Goal: Answer question/provide support: Share knowledge or assist other users

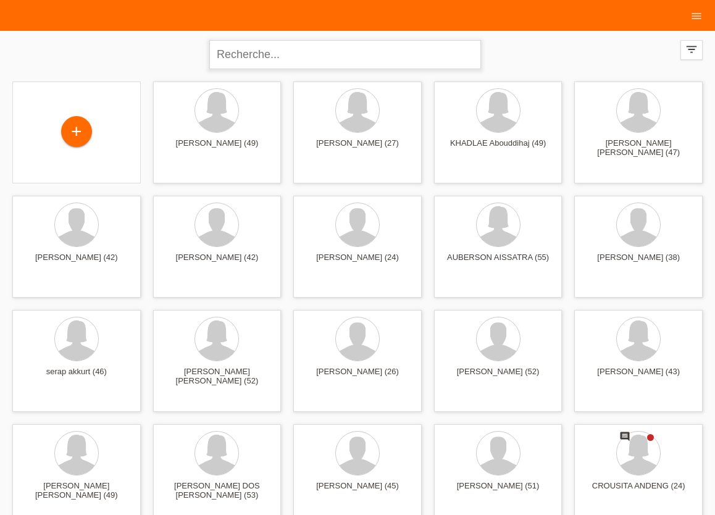
click at [474, 58] on input "text" at bounding box center [345, 54] width 272 height 29
click at [696, 17] on icon "menu" at bounding box center [697, 16] width 12 height 12
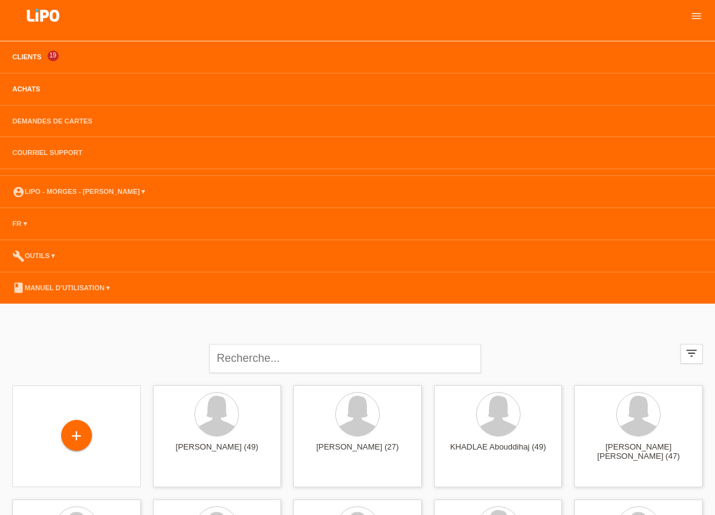
click at [29, 87] on link "Achats" at bounding box center [26, 88] width 40 height 7
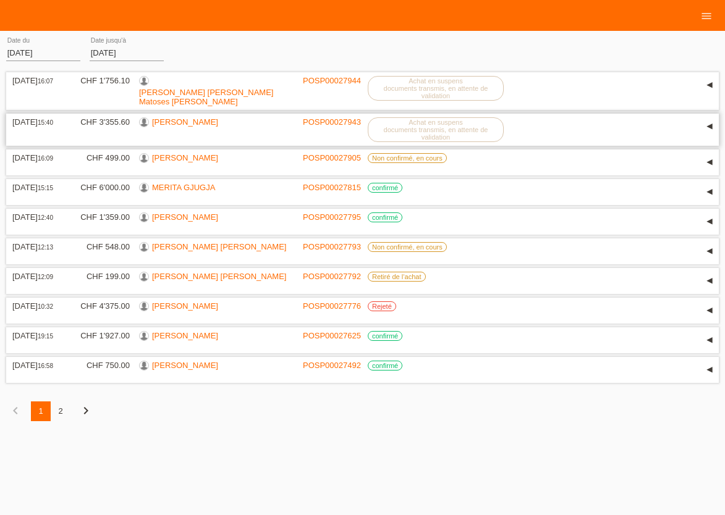
click at [170, 117] on link "ELVIRE CUKAJ" at bounding box center [185, 121] width 66 height 9
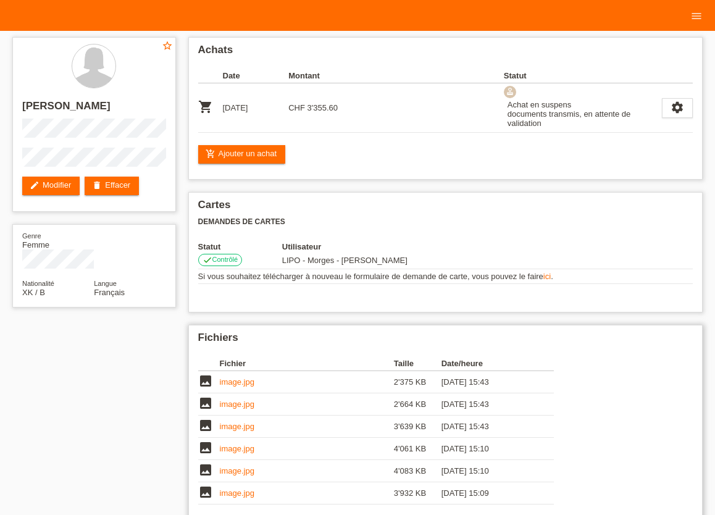
scroll to position [151, 0]
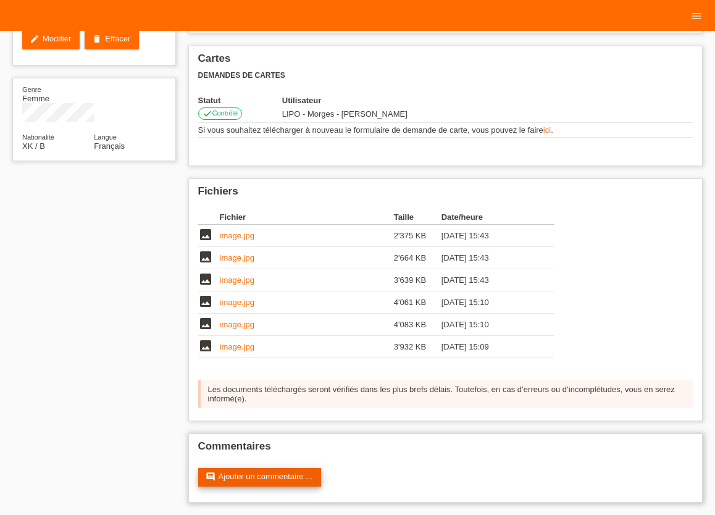
click at [271, 475] on link "comment Ajouter un commentaire ..." at bounding box center [259, 477] width 123 height 19
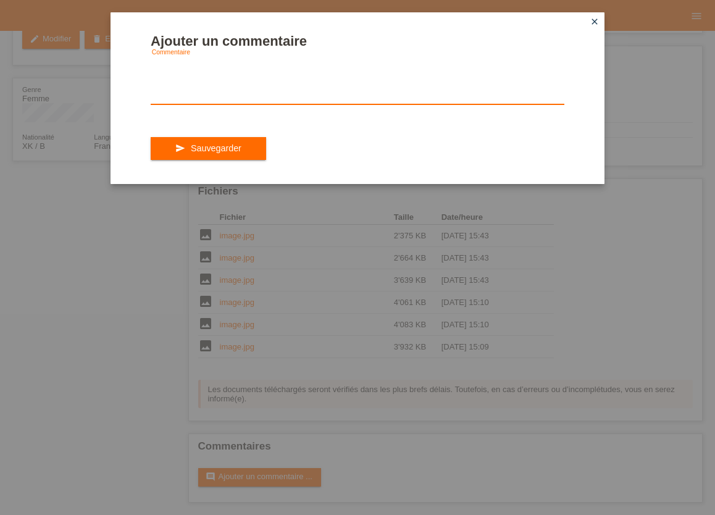
click at [237, 104] on textarea at bounding box center [358, 81] width 414 height 48
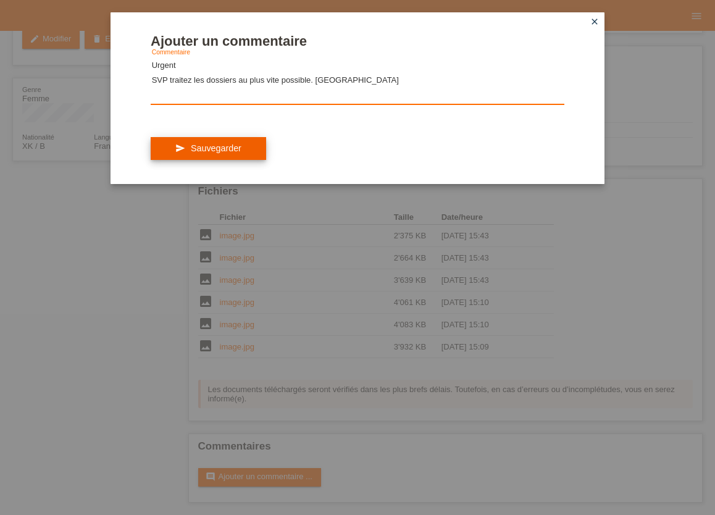
type textarea "Urgent SVP traitez les dossiers au plus vite possible. Merci"
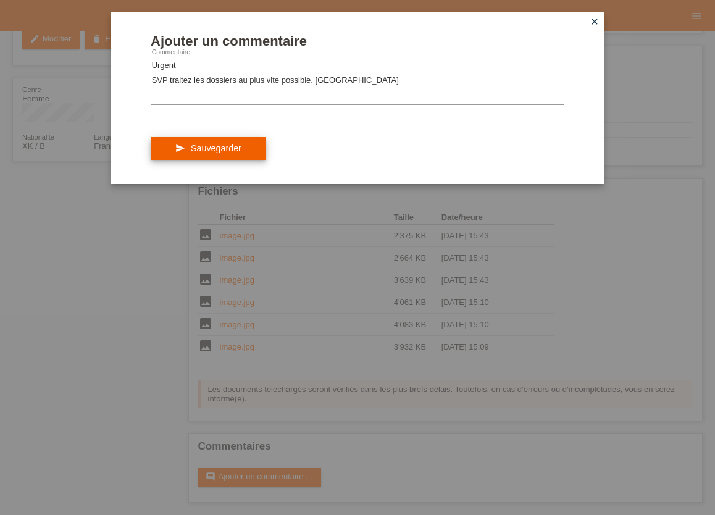
click at [212, 153] on span "Sauvegarder" at bounding box center [216, 148] width 51 height 10
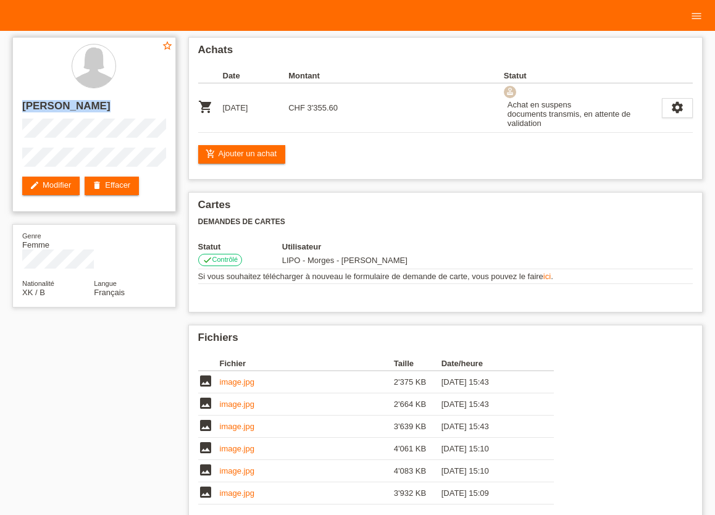
click at [148, 164] on div "star_border ELVIRE CUKAJ edit Modifier delete Effacer" at bounding box center [94, 124] width 164 height 175
copy div "[PERSON_NAME]"
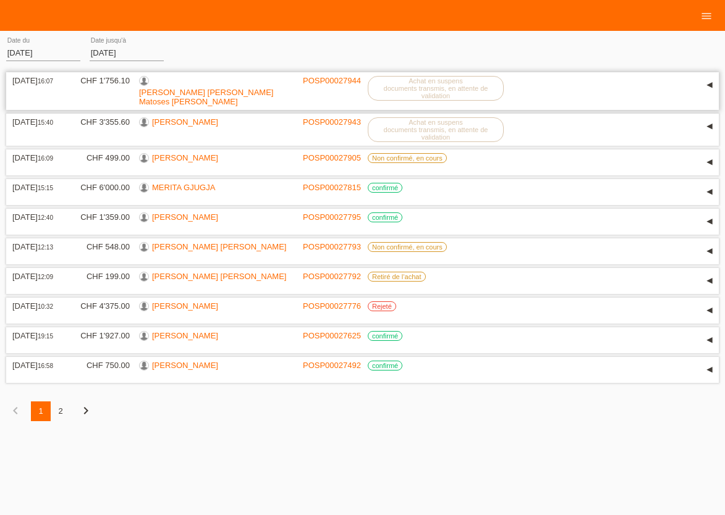
click at [180, 88] on link "[PERSON_NAME] [PERSON_NAME] Matoses [PERSON_NAME]" at bounding box center [206, 97] width 134 height 19
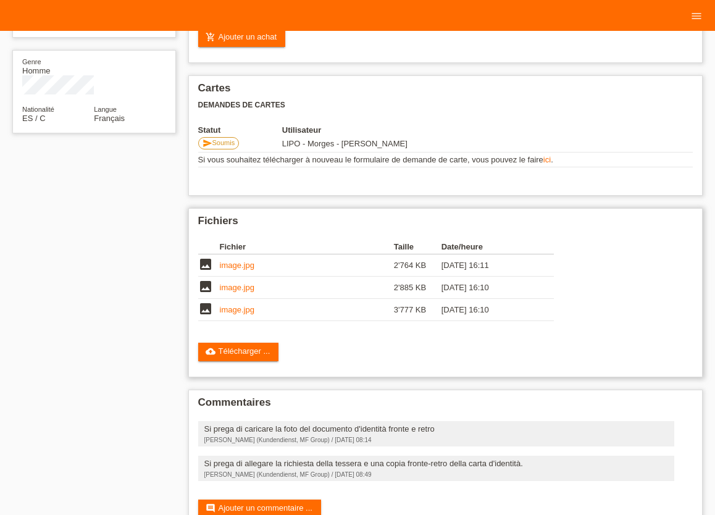
scroll to position [238, 0]
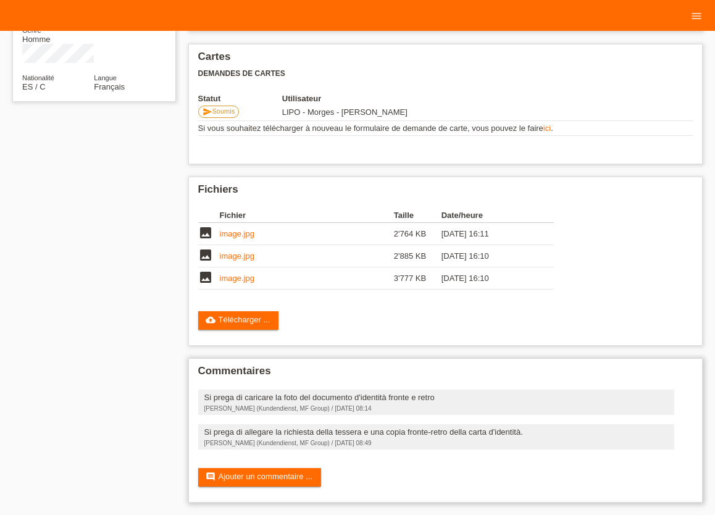
drag, startPoint x: 204, startPoint y: 429, endPoint x: 581, endPoint y: 427, distance: 376.8
click at [581, 427] on div "Si prega di allegare la richiesta della tessera e una copia fronte-retro della …" at bounding box center [436, 431] width 465 height 9
copy div "Si prega di allegare la richiesta della tessera e una copia fronte-retro della …"
click at [539, 413] on div "Si prega di caricare la foto del documento d'identità fronte e retro Heidi Burg…" at bounding box center [436, 402] width 477 height 25
click at [241, 229] on link "image.jpg" at bounding box center [237, 233] width 35 height 9
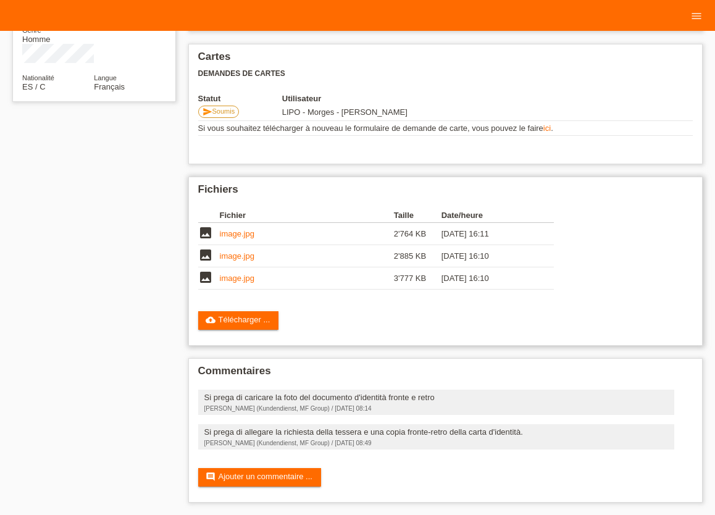
click at [242, 253] on link "image.jpg" at bounding box center [237, 255] width 35 height 9
click at [240, 274] on link "image.jpg" at bounding box center [237, 278] width 35 height 9
click at [258, 314] on link "cloud_upload Télécharger ..." at bounding box center [238, 320] width 81 height 19
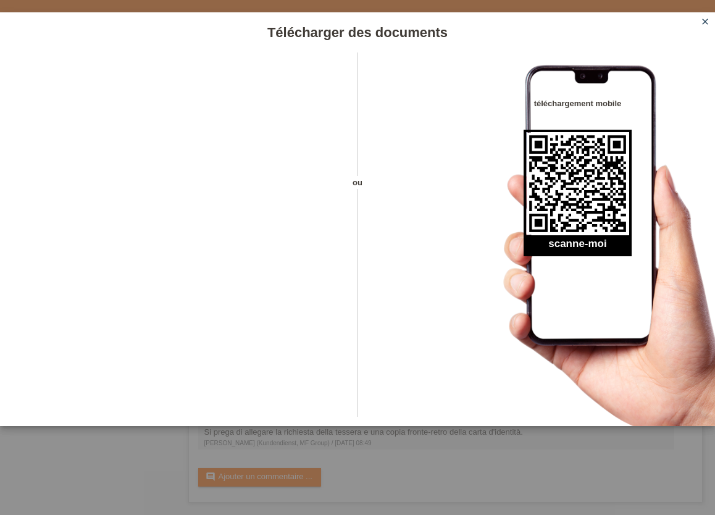
click at [708, 20] on icon "close" at bounding box center [705, 22] width 10 height 10
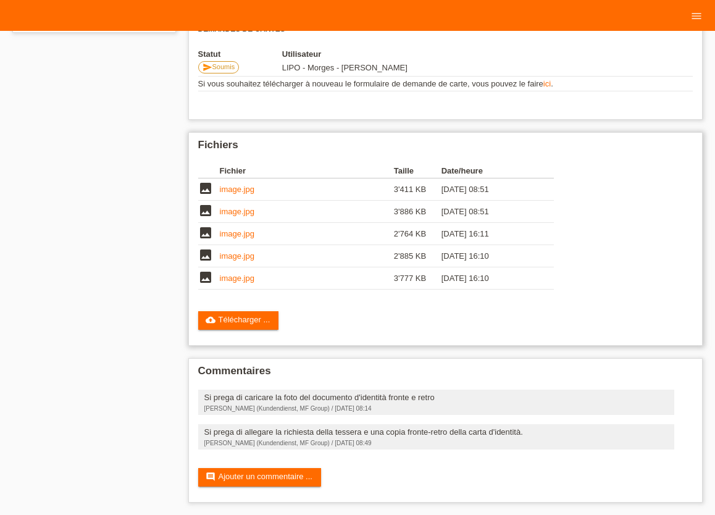
scroll to position [283, 0]
click at [237, 251] on link "image.jpg" at bounding box center [237, 255] width 35 height 9
click at [229, 187] on link "image.jpg" at bounding box center [237, 189] width 35 height 9
click at [239, 211] on link "image.jpg" at bounding box center [237, 211] width 35 height 9
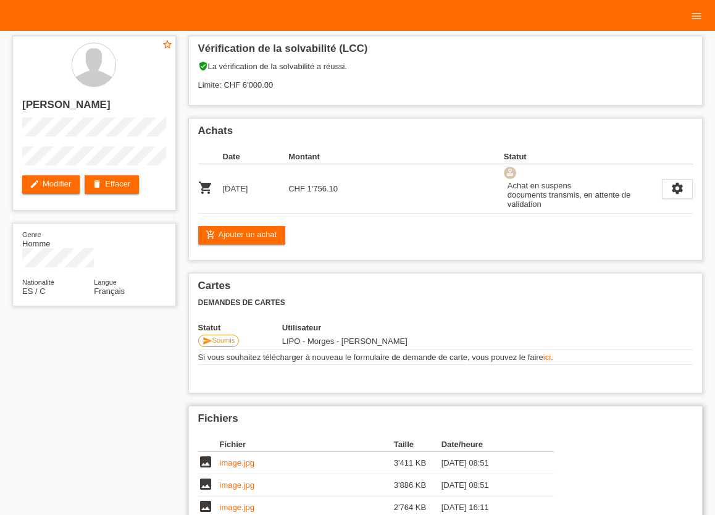
scroll to position [0, 0]
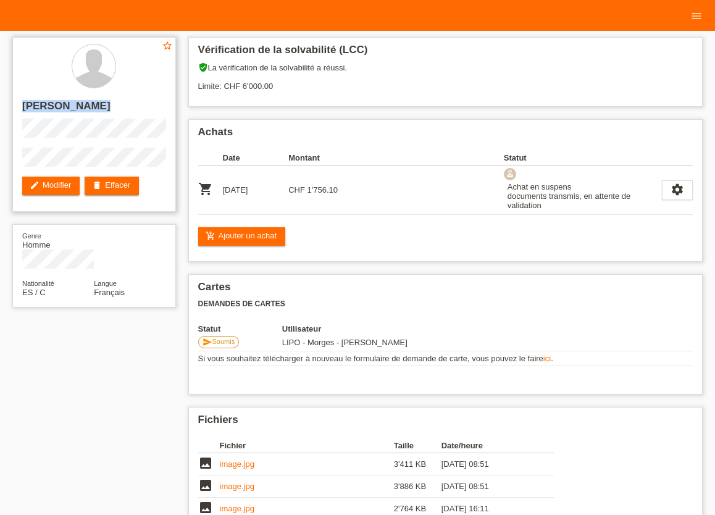
click at [140, 173] on div "star_border José Antonio Matoses Villalobos edit Modifier delete Effacer" at bounding box center [94, 124] width 164 height 175
copy div "[PERSON_NAME] [PERSON_NAME] Matoses [PERSON_NAME]"
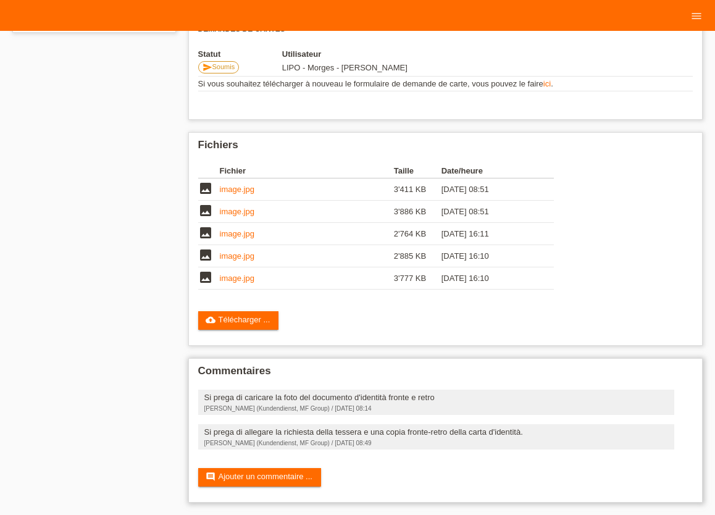
scroll to position [283, 0]
click at [258, 475] on link "comment Ajouter un commentaire ..." at bounding box center [259, 477] width 123 height 19
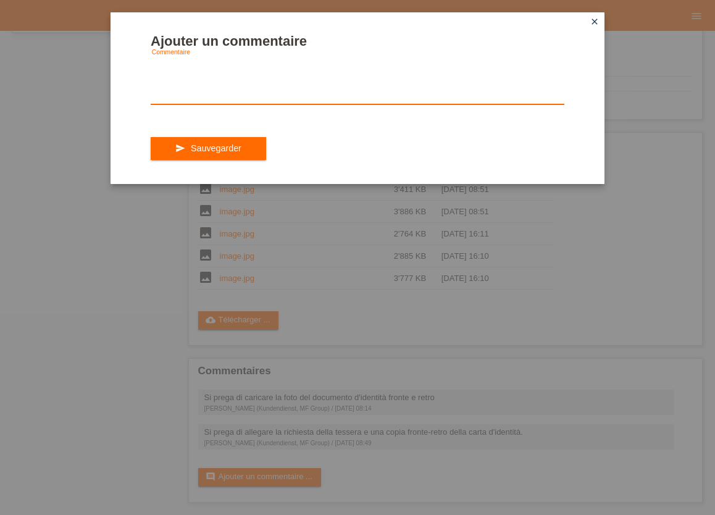
drag, startPoint x: 205, startPoint y: 98, endPoint x: 194, endPoint y: 99, distance: 11.2
click at [204, 98] on textarea at bounding box center [358, 81] width 414 height 48
drag, startPoint x: 153, startPoint y: 69, endPoint x: 527, endPoint y: 102, distance: 375.2
click at [527, 102] on textarea "URGENT C'est fait. Merci d'avance pour traiter ce dossiers au plus vite possibl…" at bounding box center [358, 81] width 414 height 48
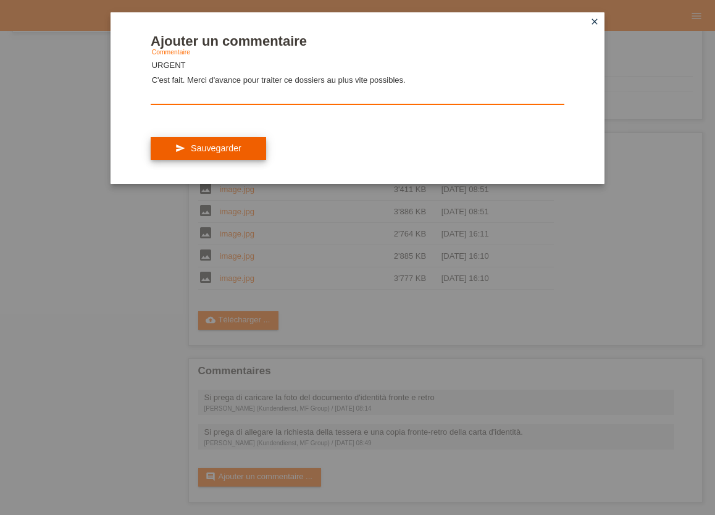
type textarea "URGENT C'est fait. Merci d'avance pour traiter ce dossiers au plus vite possibl…"
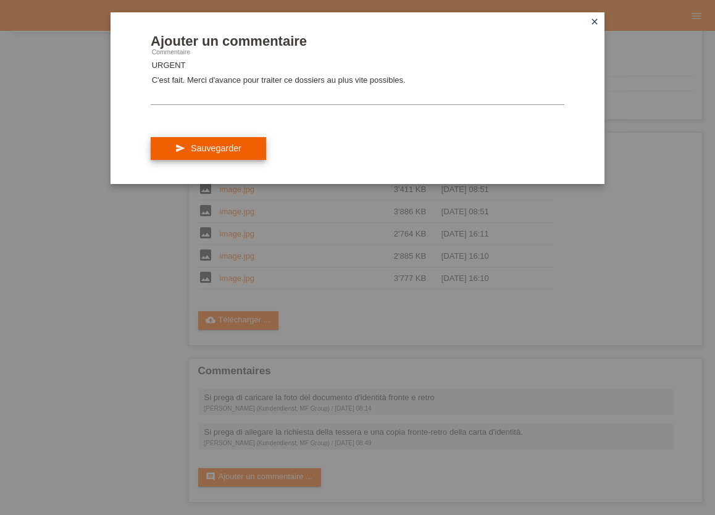
click at [193, 153] on span "Sauvegarder" at bounding box center [216, 148] width 51 height 10
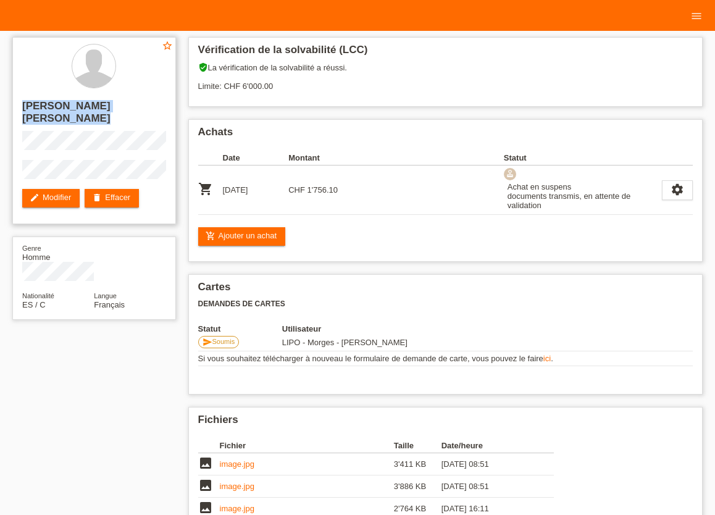
drag, startPoint x: 23, startPoint y: 106, endPoint x: 169, endPoint y: 175, distance: 161.9
click at [169, 175] on div "star_border [PERSON_NAME] edit Modifier delete Effacer" at bounding box center [94, 130] width 164 height 187
copy div "[PERSON_NAME]"
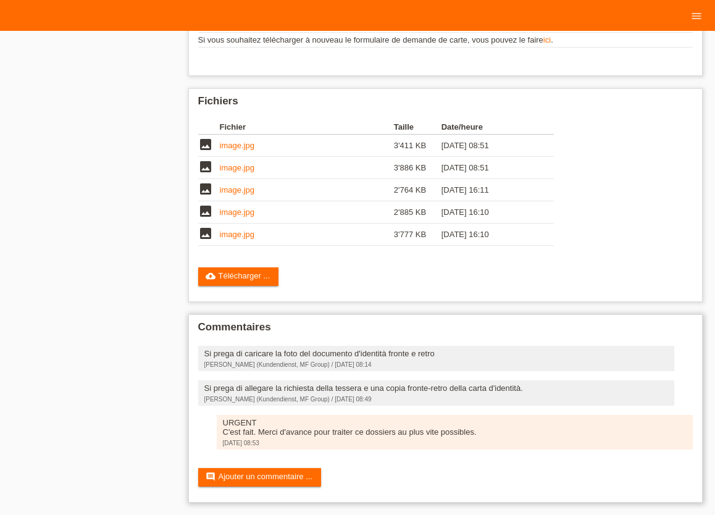
scroll to position [327, 0]
drag, startPoint x: 222, startPoint y: 420, endPoint x: 516, endPoint y: 463, distance: 296.6
click at [516, 463] on div "Commentaires Si prega di caricare la foto del documento d'identità fronte e ret…" at bounding box center [445, 408] width 515 height 188
copy div "URGENT C'est fait. Merci d'avance pour traiter ce dossiers au plus vite possibl…"
click at [545, 452] on div "Commentaires Si prega di caricare la foto del documento d'identità fronte e ret…" at bounding box center [445, 408] width 515 height 188
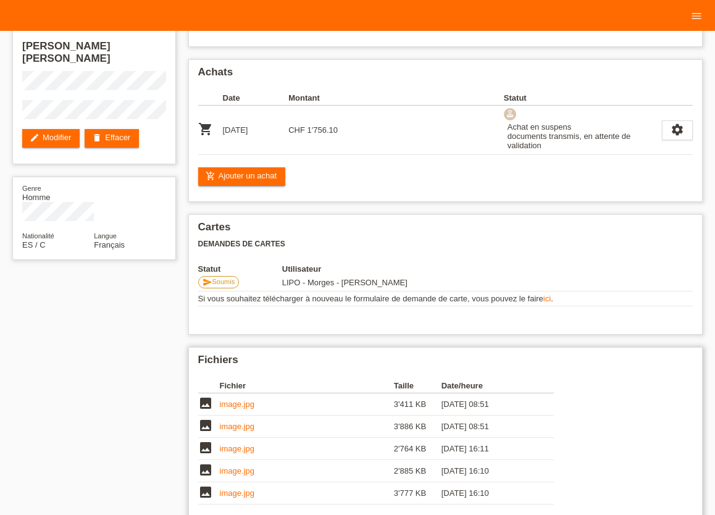
scroll to position [0, 0]
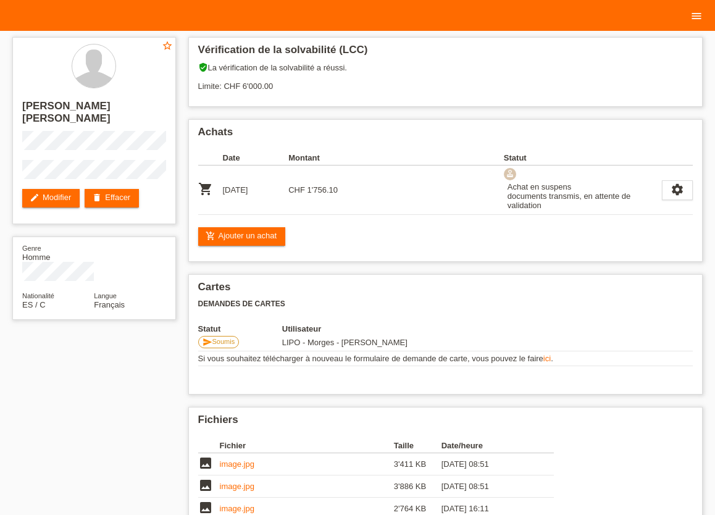
click at [697, 17] on icon "menu" at bounding box center [697, 16] width 12 height 12
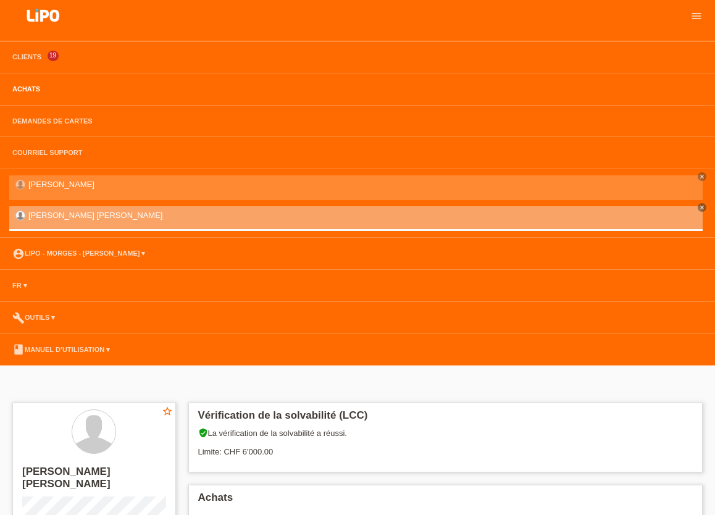
click at [36, 93] on link "Achats" at bounding box center [26, 88] width 40 height 7
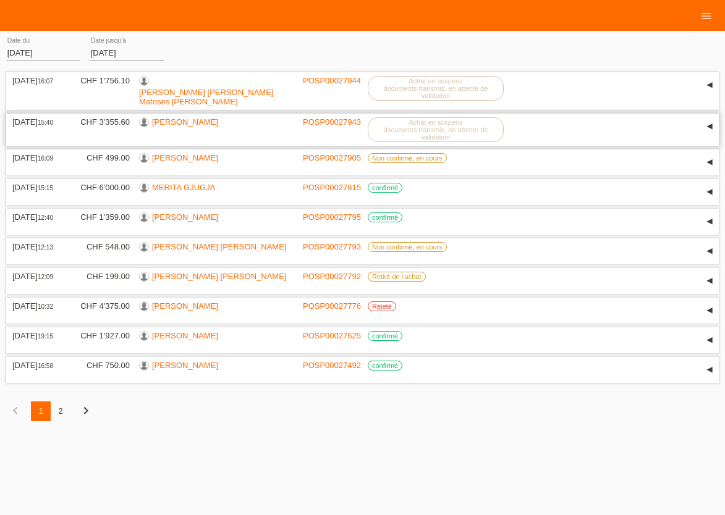
click at [180, 120] on link "[PERSON_NAME]" at bounding box center [185, 121] width 66 height 9
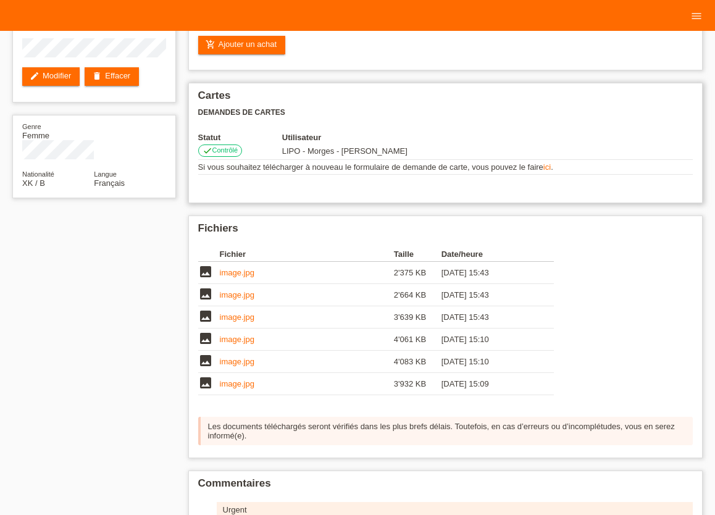
scroll to position [136, 0]
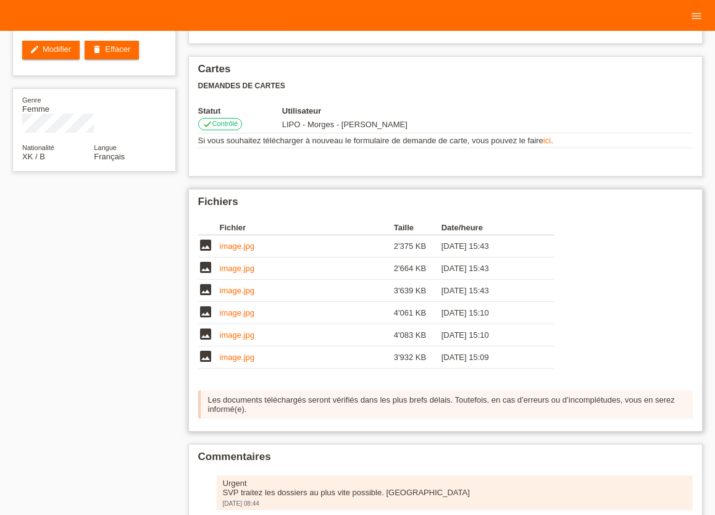
click at [234, 251] on link "image.jpg" at bounding box center [237, 246] width 35 height 9
click at [234, 272] on link "image.jpg" at bounding box center [237, 268] width 35 height 9
click at [245, 295] on link "image.jpg" at bounding box center [237, 290] width 35 height 9
click at [243, 317] on link "image.jpg" at bounding box center [237, 312] width 35 height 9
click at [230, 338] on link "image.jpg" at bounding box center [237, 334] width 35 height 9
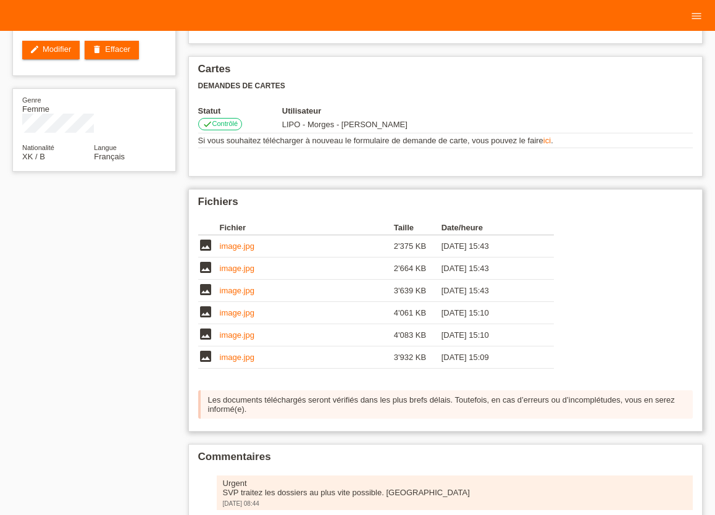
click at [227, 359] on link "image.jpg" at bounding box center [237, 357] width 35 height 9
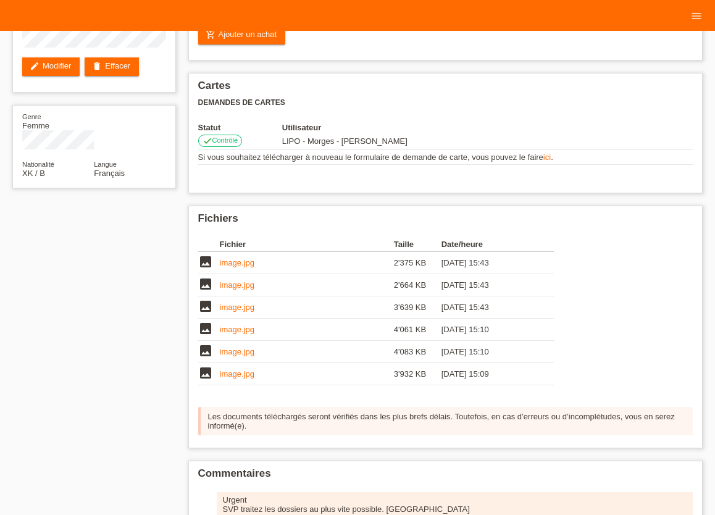
scroll to position [0, 0]
